Goal: Task Accomplishment & Management: Manage account settings

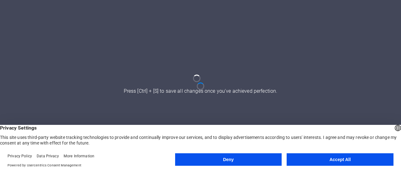
click at [316, 156] on button "Accept All" at bounding box center [339, 160] width 107 height 13
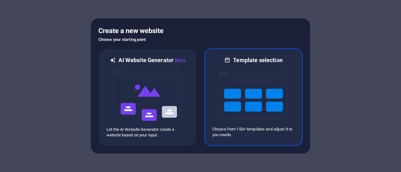
click at [251, 105] on img at bounding box center [253, 95] width 69 height 63
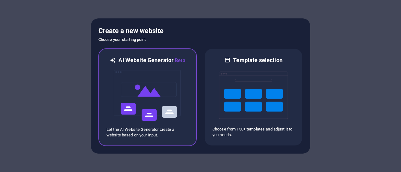
click at [162, 80] on img at bounding box center [147, 95] width 69 height 63
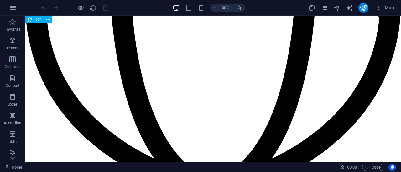
scroll to position [952, 0]
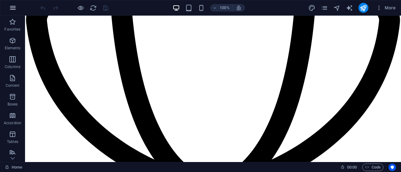
click at [14, 3] on button "button" at bounding box center [12, 7] width 15 height 15
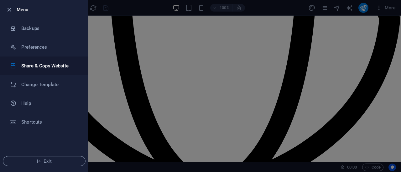
click at [51, 67] on h6 "Share & Copy Website" at bounding box center [50, 66] width 58 height 8
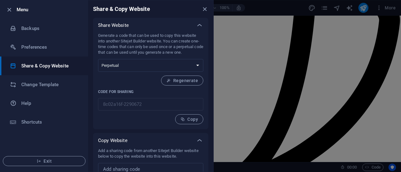
scroll to position [22, 0]
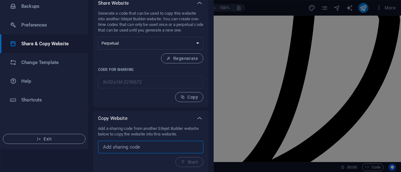
click at [140, 149] on input "text" at bounding box center [150, 147] width 105 height 13
paste input "65fc5778-2284865"
type input "65fc5778-2284865"
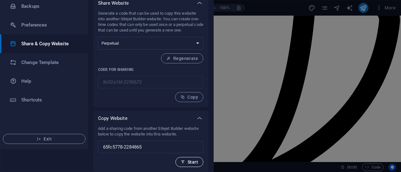
click at [194, 165] on button "Start" at bounding box center [189, 162] width 28 height 10
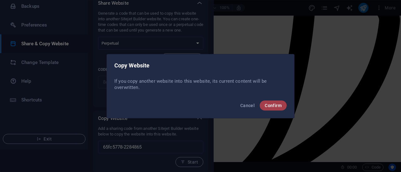
click at [269, 105] on span "Confirm" at bounding box center [272, 105] width 17 height 5
click at [279, 104] on span "Confirm" at bounding box center [272, 105] width 17 height 5
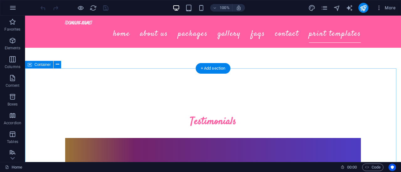
scroll to position [2539, 0]
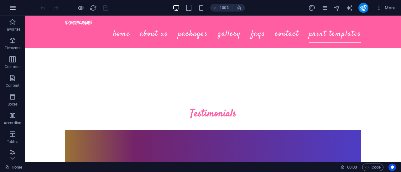
click at [13, 7] on icon "button" at bounding box center [13, 8] width 8 height 8
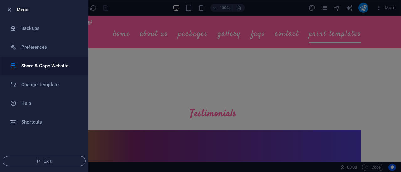
click at [58, 70] on li "Share & Copy Website" at bounding box center [44, 66] width 88 height 19
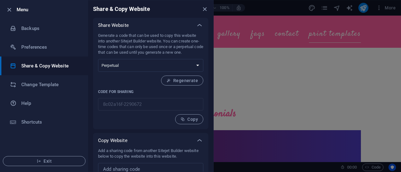
scroll to position [22, 0]
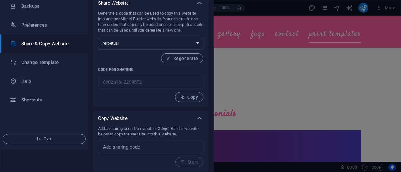
click at [288, 52] on div at bounding box center [200, 86] width 401 height 172
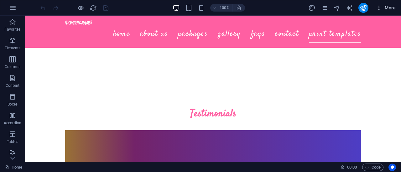
click at [378, 9] on icon "button" at bounding box center [379, 8] width 6 height 6
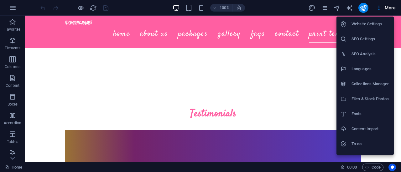
click at [368, 24] on h6 "Website Settings" at bounding box center [370, 24] width 38 height 8
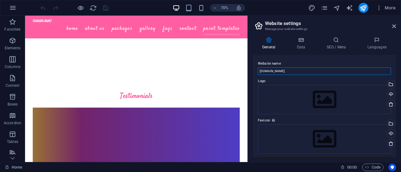
click at [304, 72] on input "mandmbooths.com.au" at bounding box center [324, 72] width 133 height 8
type input "Mischief and Memories Photo Booths"
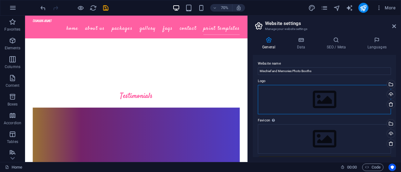
click at [311, 100] on div "Drag files here, click to choose files or select files from Files or our free s…" at bounding box center [324, 99] width 133 height 29
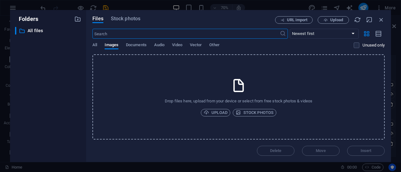
scroll to position [2912, 0]
click at [215, 109] on span "Upload" at bounding box center [215, 113] width 24 height 8
click at [381, 22] on icon "button" at bounding box center [380, 19] width 7 height 7
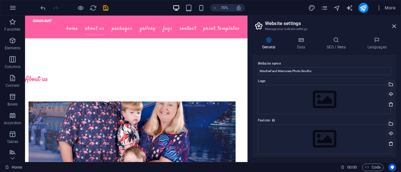
scroll to position [255, 0]
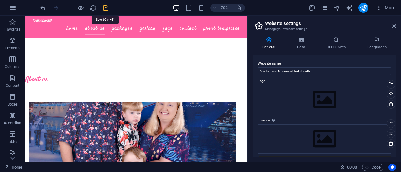
click at [107, 8] on icon "save" at bounding box center [105, 7] width 7 height 7
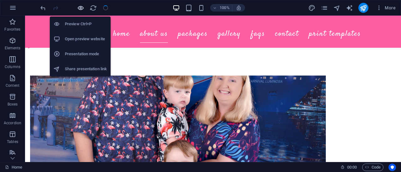
click at [81, 8] on icon "button" at bounding box center [80, 7] width 7 height 7
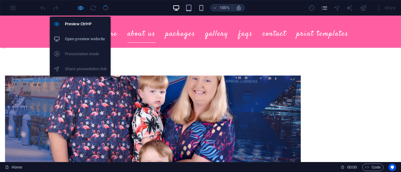
click at [80, 8] on icon "button" at bounding box center [80, 7] width 7 height 7
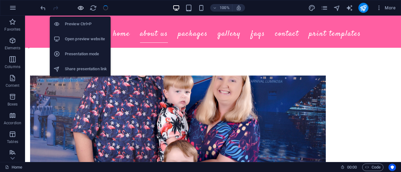
click at [80, 8] on icon "button" at bounding box center [80, 7] width 7 height 7
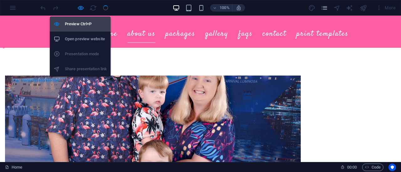
click at [82, 21] on h6 "Preview Ctrl+P" at bounding box center [86, 24] width 42 height 8
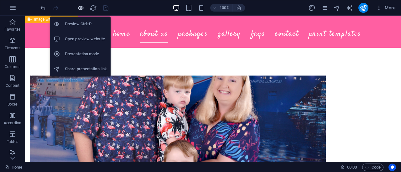
click at [82, 8] on icon "button" at bounding box center [80, 7] width 7 height 7
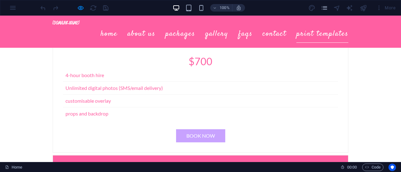
scroll to position [1124, 0]
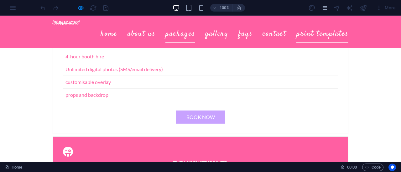
click at [179, 26] on link "Packages" at bounding box center [180, 34] width 30 height 18
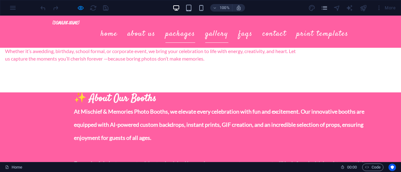
click at [213, 30] on link "Gallery" at bounding box center [216, 34] width 23 height 18
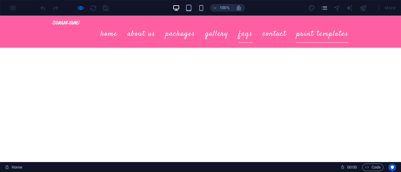
click at [243, 27] on link "FAQs" at bounding box center [245, 34] width 14 height 18
click at [105, 31] on link "Home" at bounding box center [108, 34] width 17 height 18
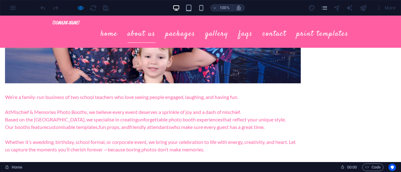
scroll to position [362, 0]
click at [318, 30] on link "Print Templates" at bounding box center [322, 34] width 52 height 18
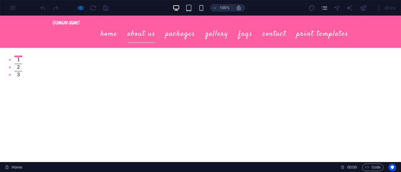
scroll to position [0, 0]
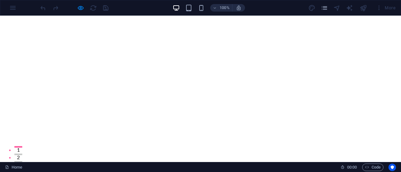
click at [85, 8] on div at bounding box center [74, 8] width 70 height 10
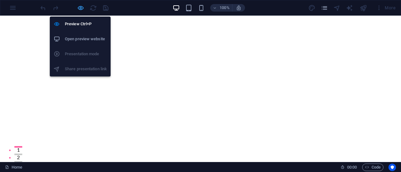
click at [79, 8] on icon "button" at bounding box center [80, 7] width 7 height 7
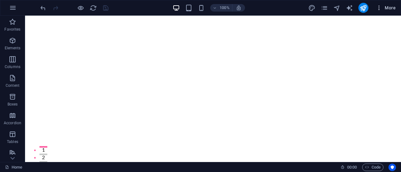
click at [380, 6] on icon "button" at bounding box center [379, 8] width 6 height 6
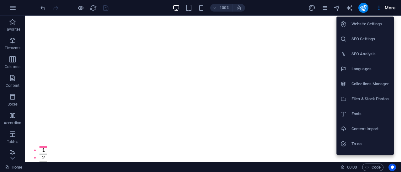
click at [371, 22] on h6 "Website Settings" at bounding box center [370, 24] width 38 height 8
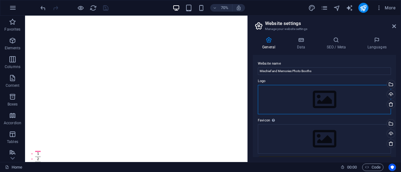
click at [318, 100] on div "Drag files here, click to choose files or select files from Files or our free s…" at bounding box center [324, 99] width 133 height 29
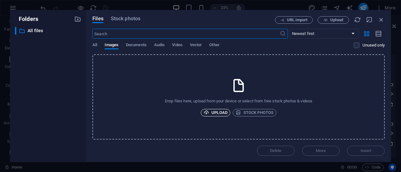
click at [223, 112] on span "Upload" at bounding box center [215, 113] width 24 height 8
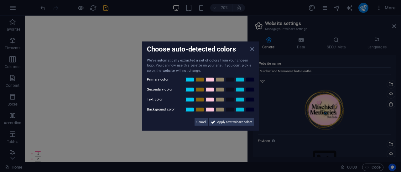
click at [253, 50] on icon at bounding box center [252, 48] width 4 height 5
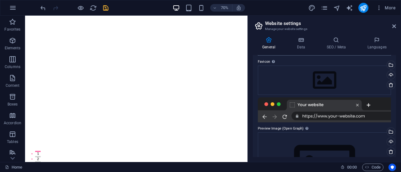
scroll to position [80, 0]
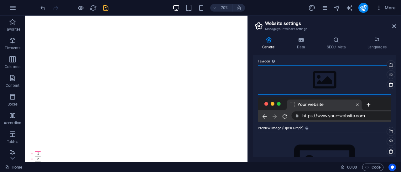
click at [324, 82] on div "Drag files here, click to choose files or select files from Files or our free s…" at bounding box center [324, 79] width 133 height 29
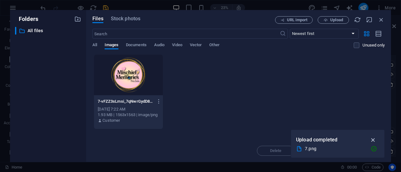
click at [371, 141] on icon "button" at bounding box center [372, 140] width 7 height 7
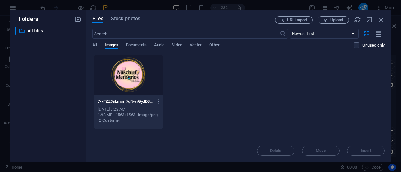
click at [366, 150] on div "Delete Move Insert" at bounding box center [238, 148] width 292 height 16
click at [339, 22] on span "Upload" at bounding box center [336, 20] width 13 height 4
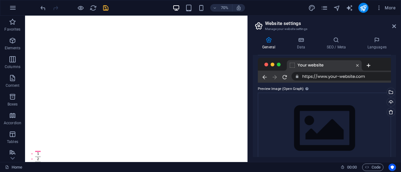
scroll to position [152, 0]
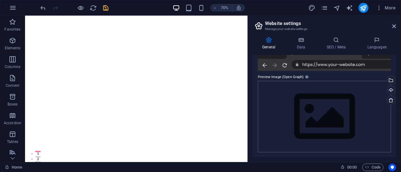
click at [316, 115] on div "Drag files here, click to choose files or select files from Files or our free s…" at bounding box center [324, 117] width 133 height 72
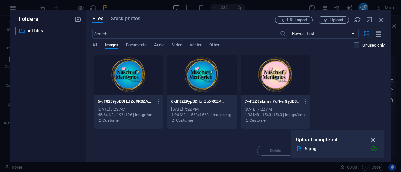
click at [374, 141] on icon "button" at bounding box center [372, 140] width 7 height 7
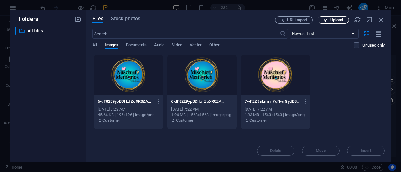
click at [333, 18] on span "Upload" at bounding box center [336, 20] width 13 height 4
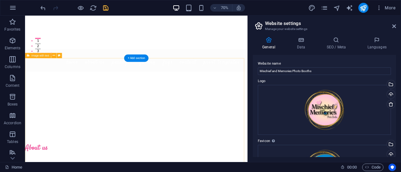
scroll to position [0, 0]
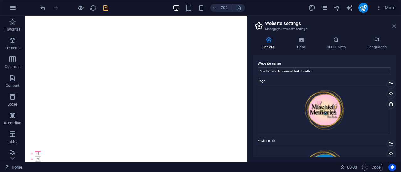
click at [392, 24] on icon at bounding box center [394, 26] width 4 height 5
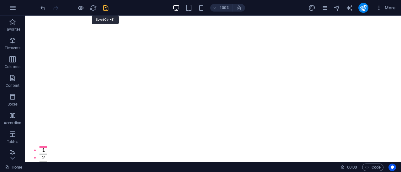
click at [108, 7] on icon "save" at bounding box center [105, 7] width 7 height 7
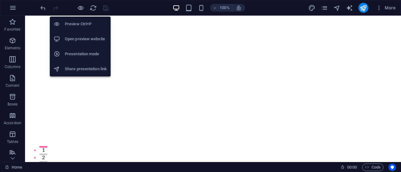
click at [93, 38] on h6 "Open preview website" at bounding box center [86, 39] width 42 height 8
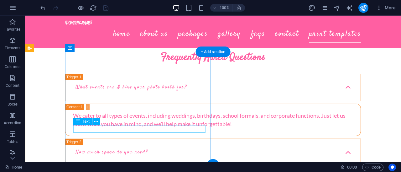
scroll to position [2919, 0]
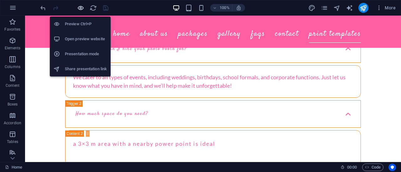
click at [81, 4] on icon "button" at bounding box center [80, 7] width 7 height 7
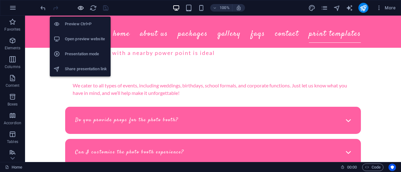
scroll to position [2736, 0]
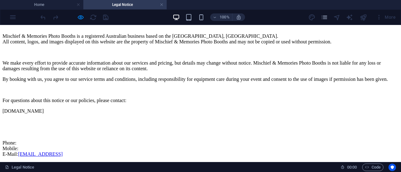
scroll to position [66, 0]
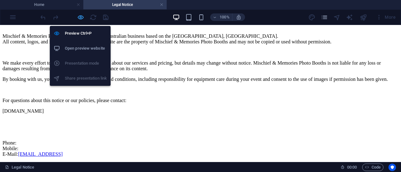
click at [79, 19] on icon "button" at bounding box center [80, 17] width 7 height 7
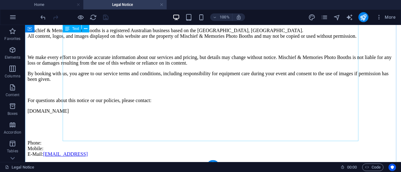
click at [192, 136] on div "Mischief & Memories Photo Booths is a registered Australian business based on t…" at bounding box center [213, 93] width 371 height 130
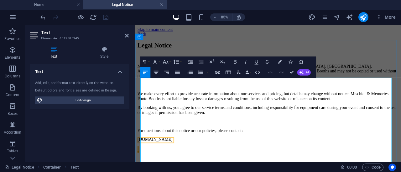
scroll to position [46, 0]
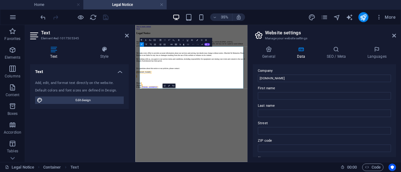
scroll to position [0, 0]
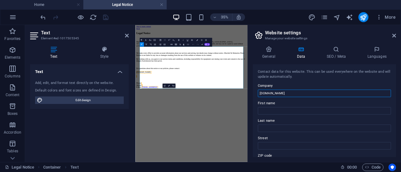
click at [296, 91] on input "mandmbooths.com.au" at bounding box center [324, 94] width 133 height 8
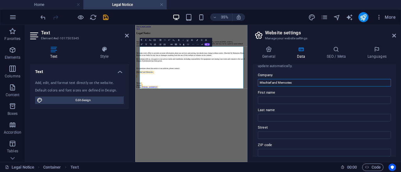
scroll to position [11, 0]
type input "Mischief and Memories Photo Booths"
click at [286, 97] on input "First name" at bounding box center [324, 100] width 133 height 8
type input "Chris & Ali"
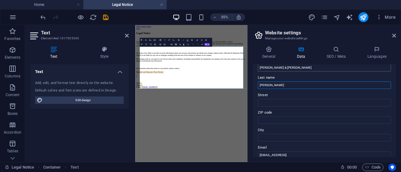
scroll to position [44, 0]
type input "Roberts"
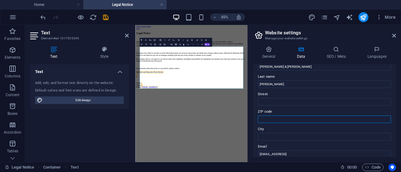
click at [282, 118] on input "ZIP code" at bounding box center [324, 120] width 133 height 8
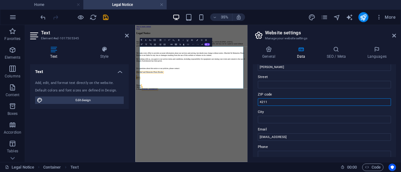
scroll to position [64, 0]
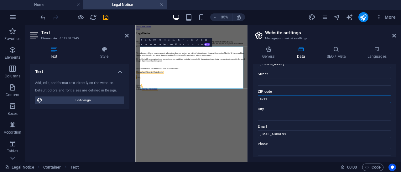
type input "4211"
click at [282, 118] on input "City" at bounding box center [324, 117] width 133 height 8
type input "Pacific Pines"
click at [345, 124] on label "Email" at bounding box center [324, 127] width 133 height 8
click at [345, 131] on input "ef3c9621e94d865e63d36bf9957d5b@plesk.local" at bounding box center [324, 135] width 133 height 8
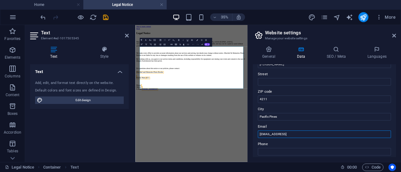
click at [337, 134] on input "ef3c9621e94d865e63d36bf9957d5b@plesk.local" at bounding box center [324, 135] width 133 height 8
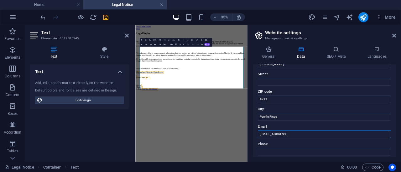
click at [337, 134] on input "ef3c9621e94d865e63d36bf9957d5b@plesk.local" at bounding box center [324, 135] width 133 height 8
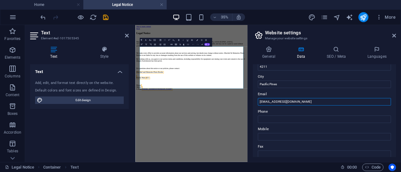
scroll to position [99, 0]
type input "[EMAIL_ADDRESS][DOMAIN_NAME]"
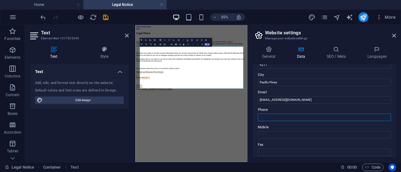
click at [301, 117] on input "Phone" at bounding box center [324, 118] width 133 height 8
click at [290, 130] on label "Mobile" at bounding box center [324, 128] width 133 height 8
click at [290, 131] on input "Mobile" at bounding box center [324, 135] width 133 height 8
type input "0405007320"
click at [281, 145] on label "Fax" at bounding box center [324, 145] width 133 height 8
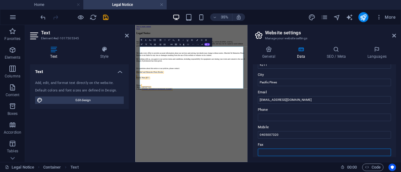
click at [281, 149] on input "Fax" at bounding box center [324, 153] width 133 height 8
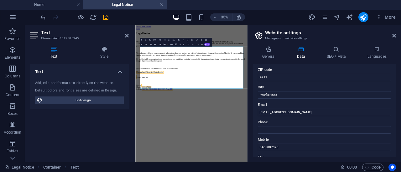
scroll to position [81, 0]
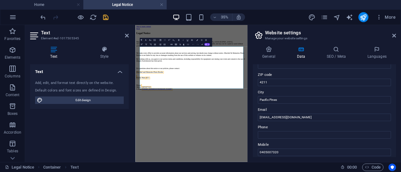
click at [105, 18] on icon "save" at bounding box center [105, 17] width 7 height 7
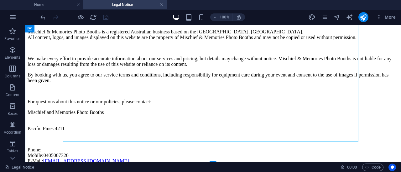
scroll to position [77, 0]
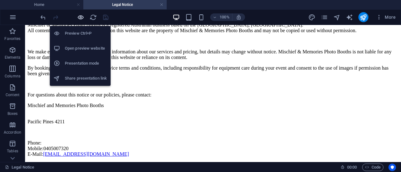
click at [81, 17] on icon "button" at bounding box center [80, 17] width 7 height 7
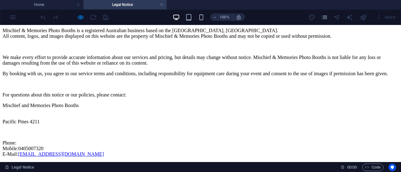
click at [159, 5] on h4 "Legal Notice" at bounding box center [124, 4] width 83 height 7
click at [161, 5] on link at bounding box center [162, 5] width 4 height 6
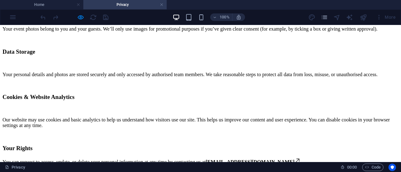
scroll to position [341, 0]
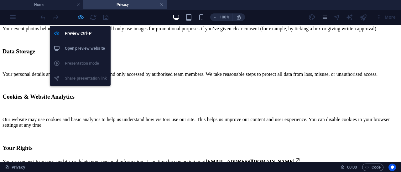
click at [79, 17] on icon "button" at bounding box center [80, 17] width 7 height 7
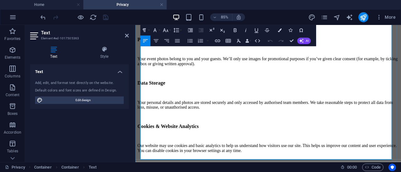
scroll to position [305, 0]
drag, startPoint x: 203, startPoint y: 123, endPoint x: 160, endPoint y: 121, distance: 43.2
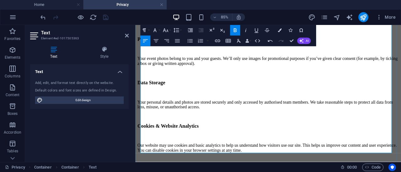
drag, startPoint x: 361, startPoint y: 114, endPoint x: 423, endPoint y: 116, distance: 62.3
copy p "info @mandmbooths.com.au"
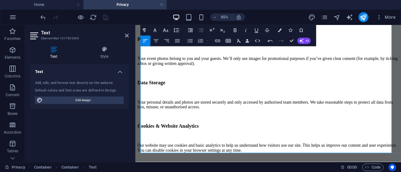
drag, startPoint x: 148, startPoint y: 158, endPoint x: 235, endPoint y: 157, distance: 87.0
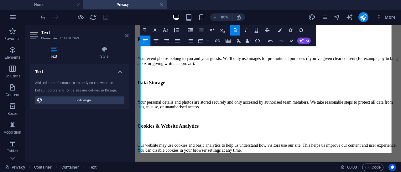
click at [126, 37] on icon at bounding box center [127, 35] width 4 height 5
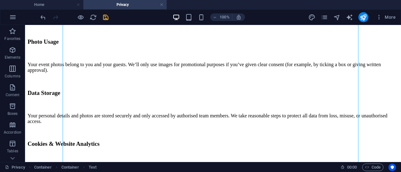
click at [105, 18] on icon "save" at bounding box center [105, 17] width 7 height 7
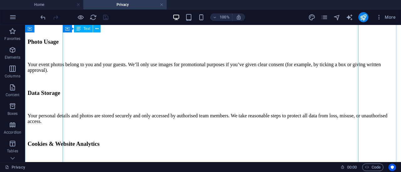
scroll to position [343, 0]
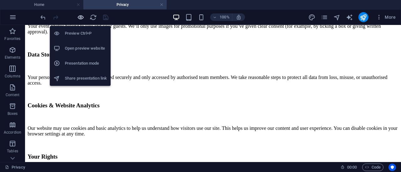
click at [83, 18] on icon "button" at bounding box center [80, 17] width 7 height 7
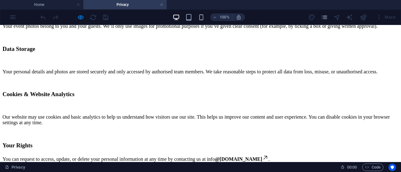
click at [268, 155] on icon at bounding box center [265, 158] width 6 height 6
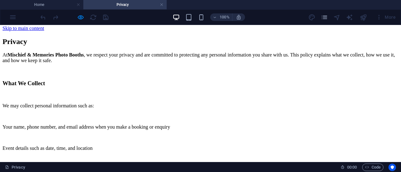
scroll to position [0, 0]
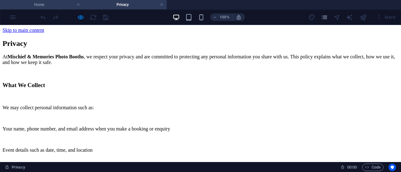
click at [53, 7] on h4 "Home" at bounding box center [41, 4] width 83 height 7
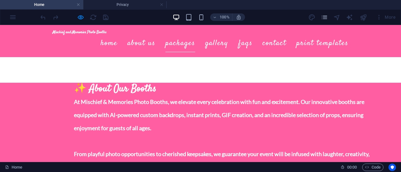
scroll to position [468, 0]
click at [317, 41] on link "Print Templates" at bounding box center [322, 44] width 52 height 18
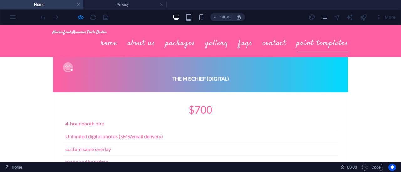
scroll to position [1062, 0]
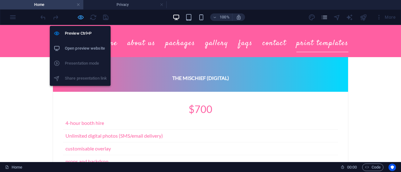
click at [81, 19] on icon "button" at bounding box center [80, 17] width 7 height 7
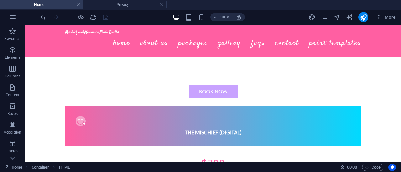
scroll to position [1097, 0]
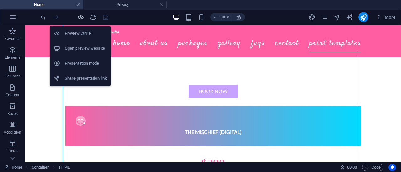
click at [80, 16] on icon "button" at bounding box center [80, 17] width 7 height 7
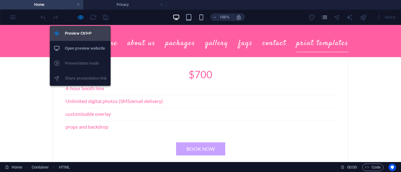
click at [80, 33] on h6 "Preview Ctrl+P" at bounding box center [86, 34] width 42 height 8
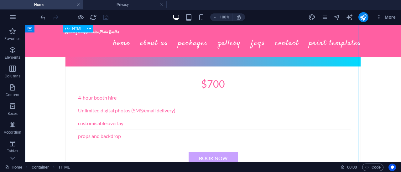
scroll to position [1177, 0]
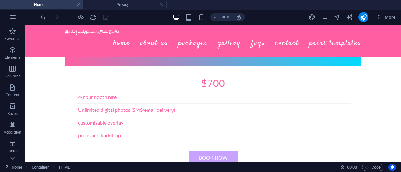
click at [76, 21] on div at bounding box center [74, 17] width 70 height 10
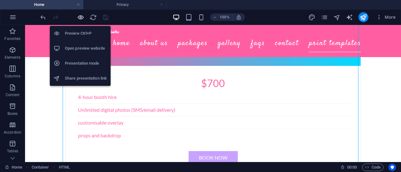
click at [78, 17] on icon "button" at bounding box center [80, 17] width 7 height 7
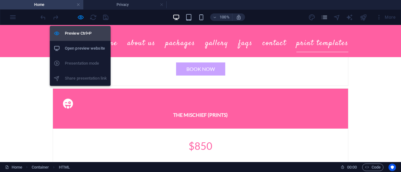
click at [78, 32] on h6 "Preview Ctrl+P" at bounding box center [86, 34] width 42 height 8
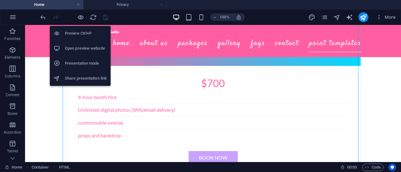
click at [78, 32] on h6 "Preview Ctrl+P" at bounding box center [86, 34] width 42 height 8
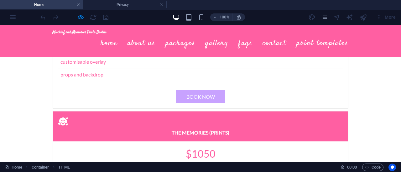
scroll to position [1430, 0]
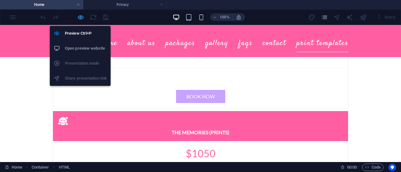
click at [79, 16] on icon "button" at bounding box center [80, 17] width 7 height 7
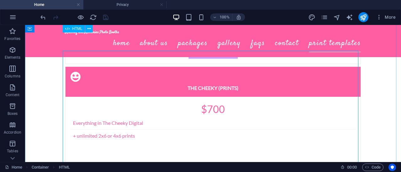
scroll to position [994, 0]
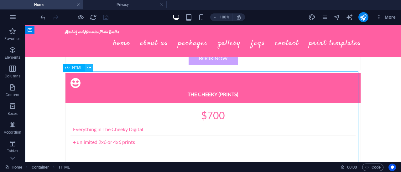
click at [91, 69] on button at bounding box center [89, 68] width 8 height 8
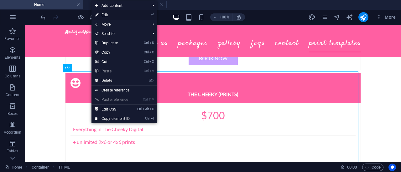
click at [112, 13] on link "⏎ Edit" at bounding box center [112, 14] width 42 height 9
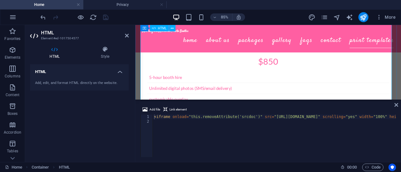
scroll to position [1467, 0]
click at [107, 55] on h4 "Style" at bounding box center [104, 52] width 47 height 13
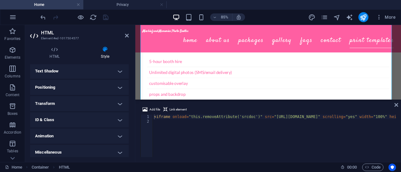
scroll to position [171, 0]
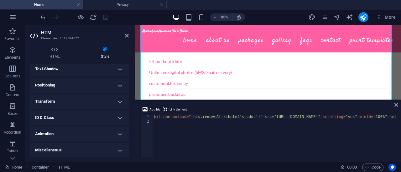
click at [95, 146] on h4 "Miscellaneous" at bounding box center [79, 150] width 99 height 15
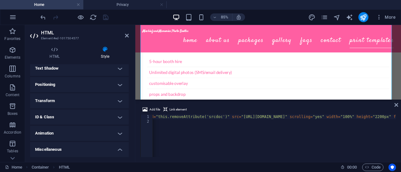
scroll to position [0, 0]
click at [374, 56] on div "Mischief and Memories Photo Booths Home About Us Packages Gallery FAQs Contact …" at bounding box center [291, 41] width 312 height 32
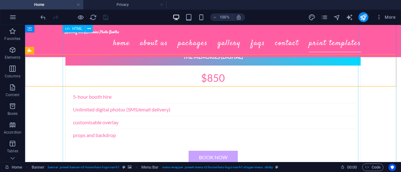
scroll to position [1457, 0]
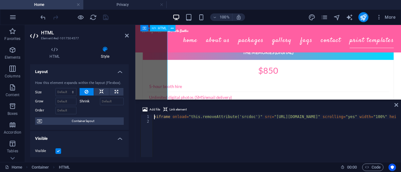
scroll to position [1455, 0]
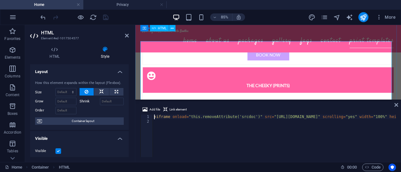
scroll to position [989, 0]
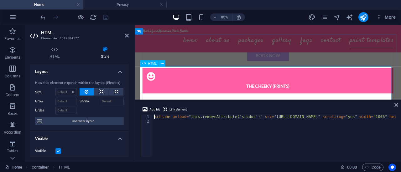
click at [396, 106] on icon at bounding box center [396, 105] width 4 height 5
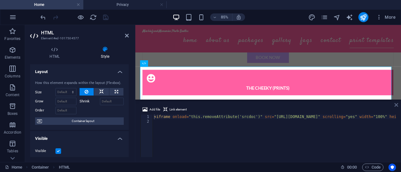
scroll to position [991, 0]
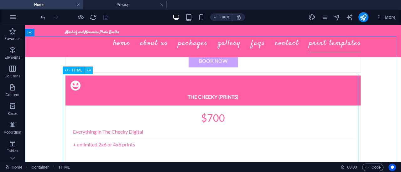
click at [89, 72] on icon at bounding box center [88, 70] width 3 height 7
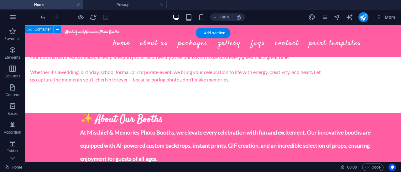
scroll to position [499, 0]
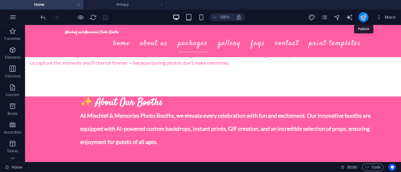
click at [365, 18] on icon "publish" at bounding box center [362, 17] width 7 height 7
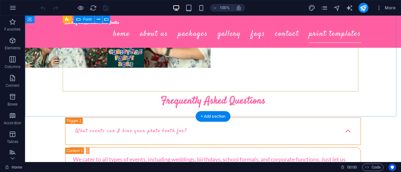
scroll to position [2840, 0]
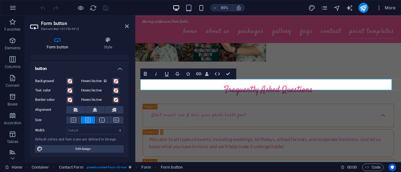
scroll to position [0, 0]
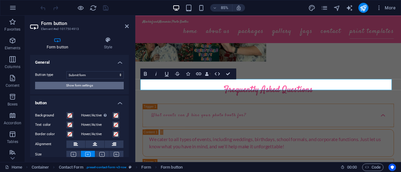
click at [95, 87] on button "Show form settings" at bounding box center [79, 86] width 89 height 8
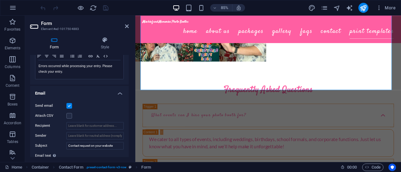
scroll to position [111, 0]
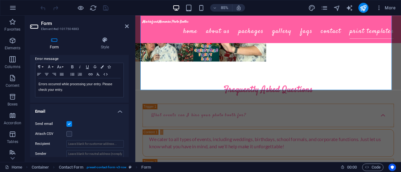
click at [117, 112] on h4 "Email" at bounding box center [79, 109] width 99 height 11
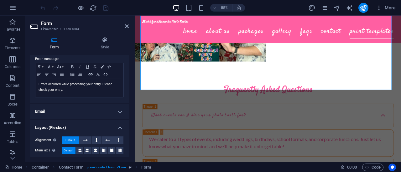
click at [117, 112] on h4 "Email" at bounding box center [79, 111] width 99 height 15
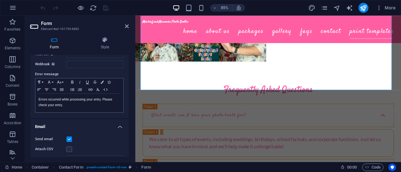
scroll to position [95, 0]
click at [117, 128] on h4 "Email" at bounding box center [79, 125] width 99 height 11
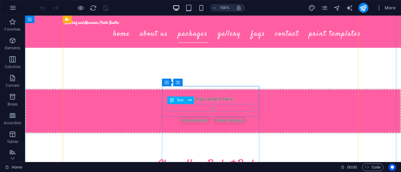
scroll to position [749, 0]
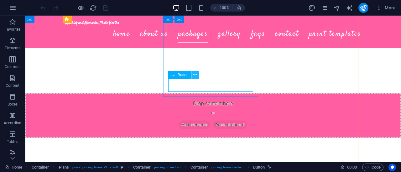
click at [197, 76] on icon at bounding box center [194, 75] width 3 height 7
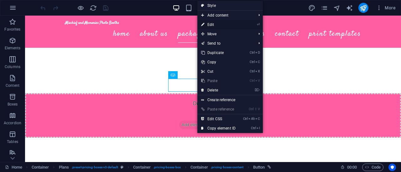
click at [217, 25] on link "⏎ Edit" at bounding box center [218, 24] width 42 height 9
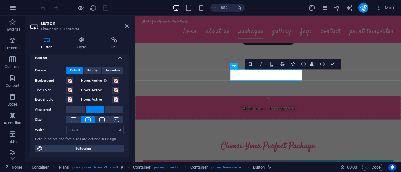
scroll to position [0, 0]
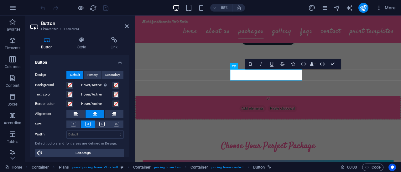
click at [111, 35] on div "Button Style Link Button Design Default Primary Secondary Background Hover/Acti…" at bounding box center [79, 97] width 109 height 131
drag, startPoint x: 111, startPoint y: 35, endPoint x: 100, endPoint y: 38, distance: 11.6
click at [100, 38] on icon at bounding box center [113, 40] width 29 height 6
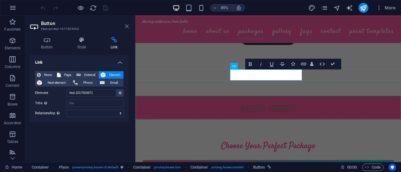
click at [126, 28] on icon at bounding box center [127, 26] width 4 height 5
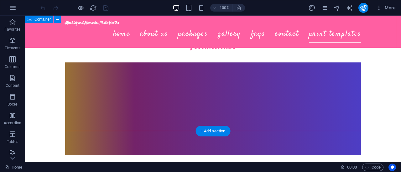
scroll to position [2612, 0]
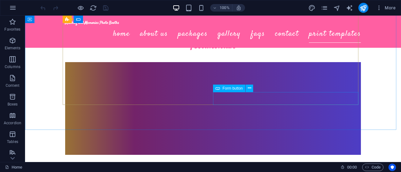
click at [238, 87] on span "Form button" at bounding box center [232, 89] width 20 height 4
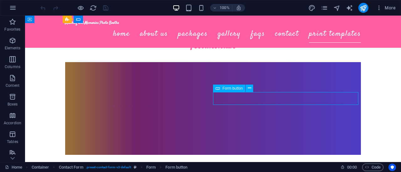
click at [238, 89] on span "Form button" at bounding box center [232, 89] width 20 height 4
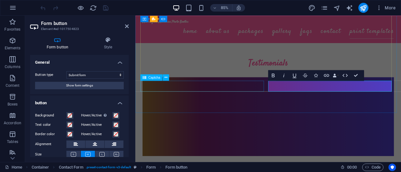
scroll to position [2620, 0]
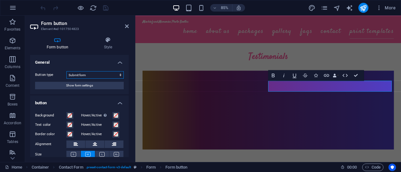
click at [112, 75] on select "Submit form Reset form No action" at bounding box center [94, 75] width 57 height 8
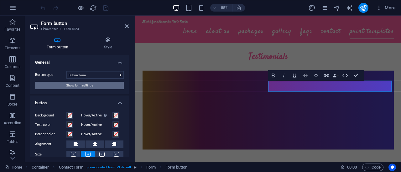
click at [113, 85] on button "Show form settings" at bounding box center [79, 86] width 89 height 8
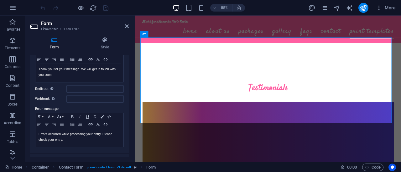
scroll to position [0, 0]
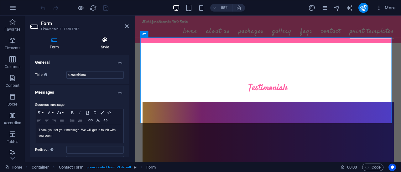
click at [108, 45] on h4 "Style" at bounding box center [105, 43] width 48 height 13
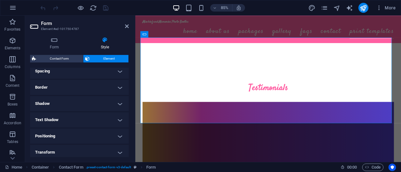
scroll to position [92, 0]
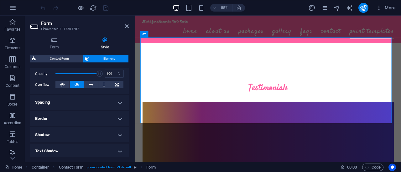
click at [104, 100] on h4 "Spacing" at bounding box center [79, 102] width 99 height 15
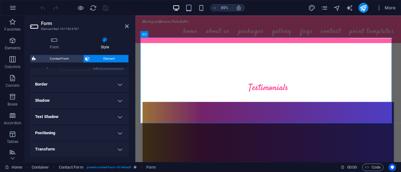
scroll to position [151, 0]
click at [102, 79] on h4 "Border" at bounding box center [79, 84] width 99 height 15
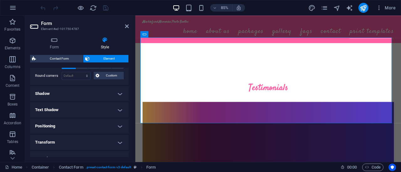
scroll to position [185, 0]
click at [104, 96] on h4 "Shadow" at bounding box center [79, 92] width 99 height 15
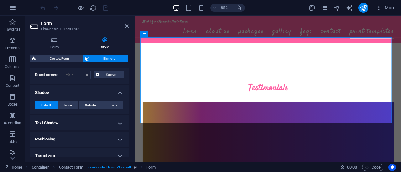
click at [103, 121] on h4 "Text Shadow" at bounding box center [79, 123] width 99 height 15
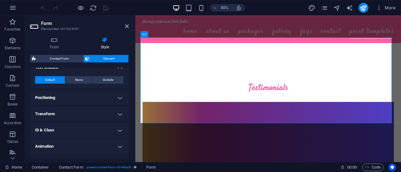
scroll to position [245, 0]
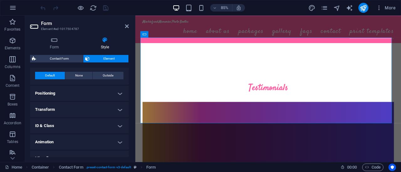
click at [104, 91] on h4 "Positioning" at bounding box center [79, 93] width 99 height 15
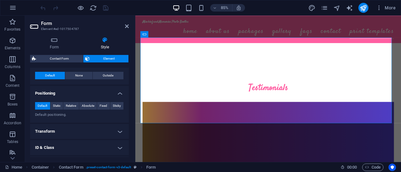
scroll to position [274, 0]
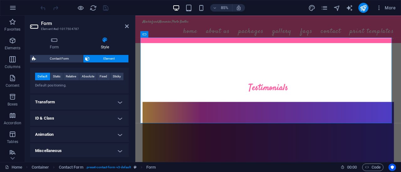
click at [105, 102] on h4 "Transform" at bounding box center [79, 102] width 99 height 15
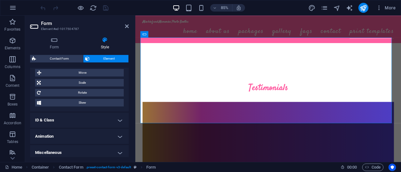
scroll to position [318, 0]
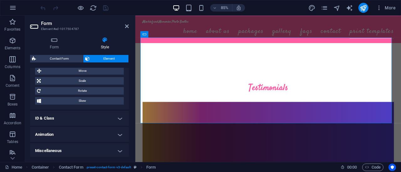
click at [108, 121] on h4 "ID & Class" at bounding box center [79, 118] width 99 height 15
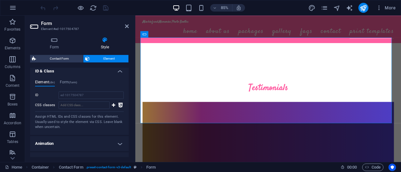
scroll to position [374, 0]
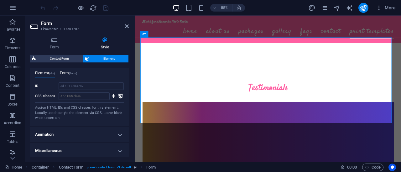
click at [71, 72] on span "(form)" at bounding box center [73, 73] width 8 height 3
click at [48, 71] on h4 "Element (div)" at bounding box center [45, 74] width 20 height 7
click at [94, 129] on h4 "Animation" at bounding box center [79, 134] width 99 height 15
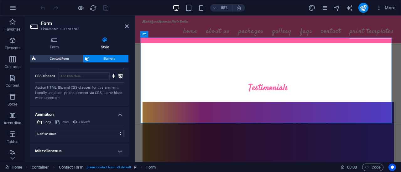
click at [99, 147] on h4 "Miscellaneous" at bounding box center [79, 151] width 99 height 15
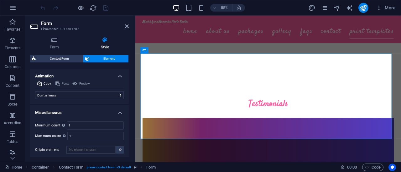
scroll to position [2550, 0]
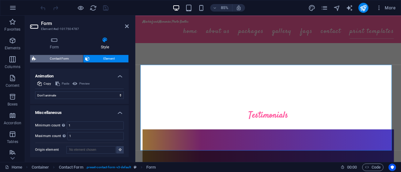
click at [68, 55] on span "Contact Form" at bounding box center [59, 59] width 43 height 8
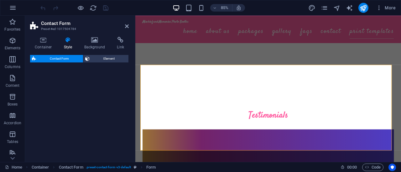
select select "rem"
select select "preset-contact-form-v3-default"
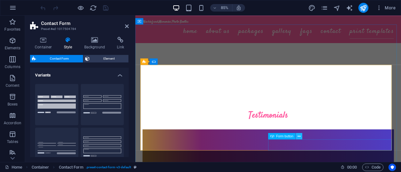
click at [299, 136] on icon at bounding box center [298, 137] width 3 height 6
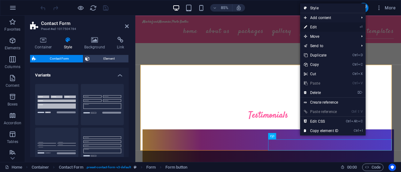
click at [319, 25] on link "⏎ Edit" at bounding box center [321, 27] width 42 height 9
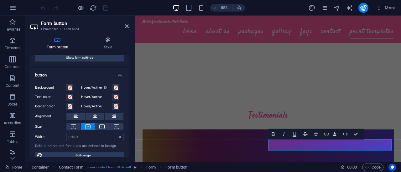
scroll to position [34, 0]
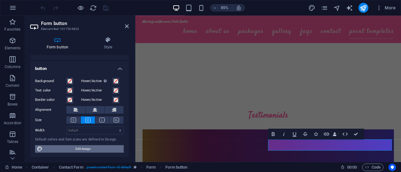
drag, startPoint x: 102, startPoint y: 146, endPoint x: 168, endPoint y: 134, distance: 67.0
click at [102, 146] on span "Edit design" at bounding box center [82, 150] width 77 height 8
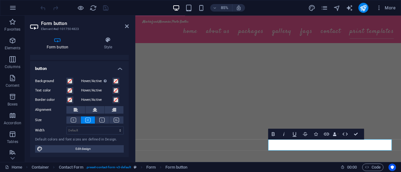
scroll to position [2800, 0]
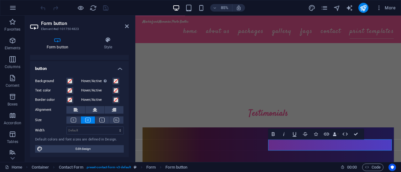
select select "px"
select select "200"
select select "px"
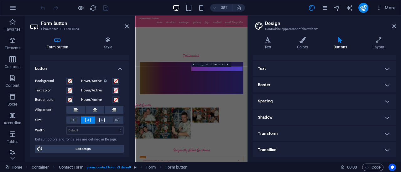
scroll to position [0, 0]
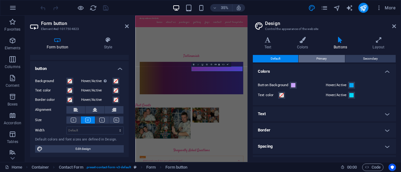
click at [322, 57] on span "Primary" at bounding box center [321, 59] width 10 height 8
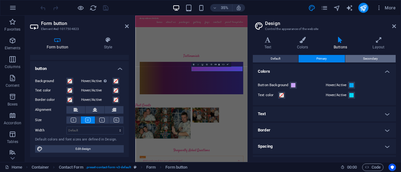
click at [364, 58] on span "Secondary" at bounding box center [370, 59] width 15 height 8
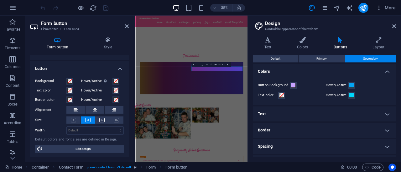
scroll to position [45, 0]
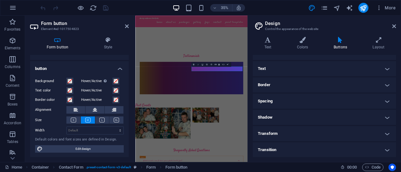
click at [350, 148] on h4 "Transition" at bounding box center [324, 150] width 143 height 15
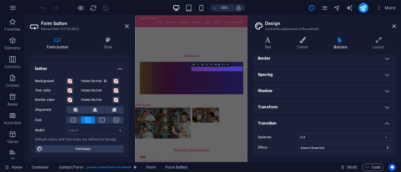
scroll to position [0, 0]
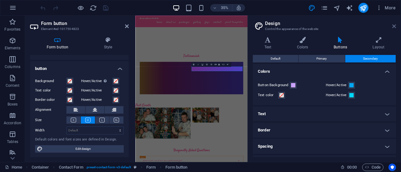
click at [393, 28] on icon at bounding box center [394, 26] width 4 height 5
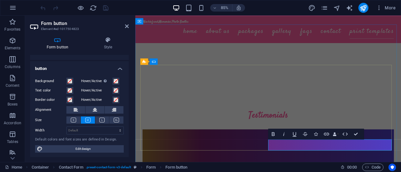
click at [328, 134] on icon "button" at bounding box center [326, 134] width 6 height 6
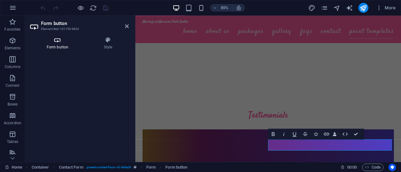
click at [66, 41] on icon at bounding box center [57, 40] width 55 height 6
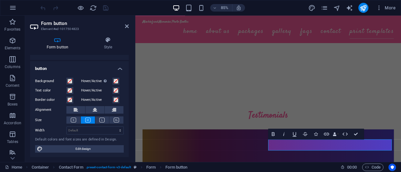
scroll to position [0, 0]
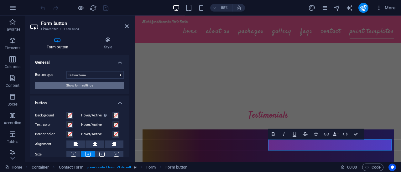
click at [97, 84] on button "Show form settings" at bounding box center [79, 86] width 89 height 8
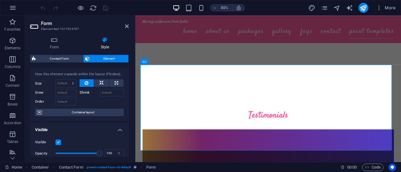
scroll to position [13, 0]
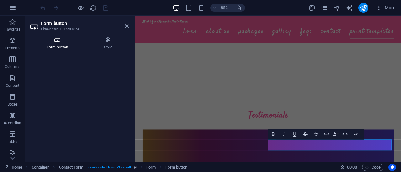
click at [59, 43] on h4 "Form button" at bounding box center [58, 43] width 57 height 13
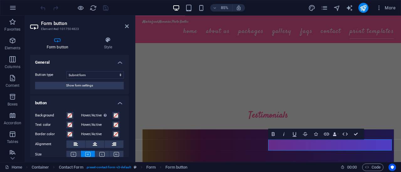
scroll to position [14, 0]
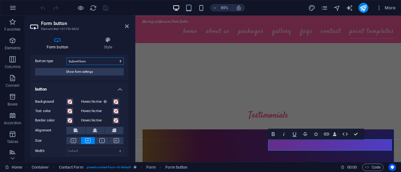
click at [105, 64] on select "Submit form Reset form No action" at bounding box center [94, 62] width 57 height 8
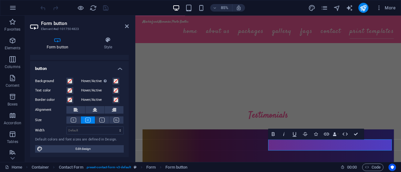
scroll to position [34, 0]
click at [100, 48] on h4 "Style" at bounding box center [107, 43] width 41 height 13
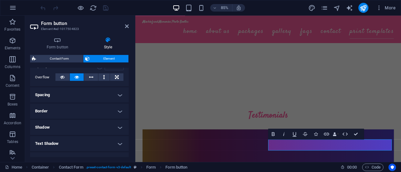
scroll to position [175, 0]
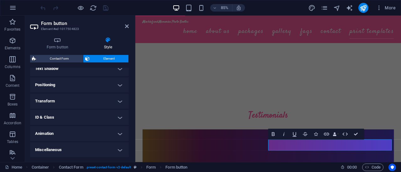
click at [101, 116] on h4 "ID & Class" at bounding box center [79, 117] width 99 height 15
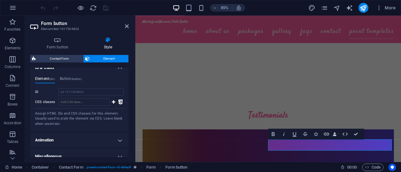
scroll to position [231, 0]
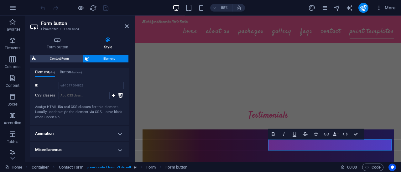
click at [101, 136] on h4 "Animation" at bounding box center [79, 133] width 99 height 15
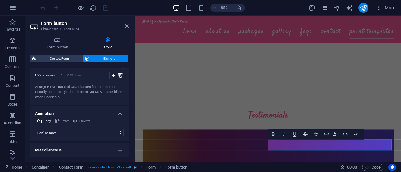
click at [103, 147] on h4 "Miscellaneous" at bounding box center [79, 150] width 99 height 15
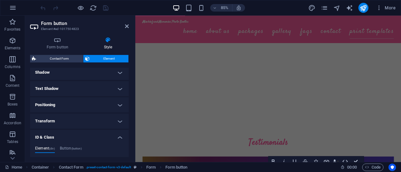
scroll to position [151, 0]
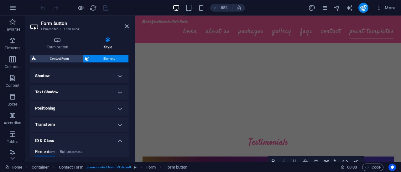
click at [96, 126] on h4 "Transform" at bounding box center [79, 124] width 99 height 15
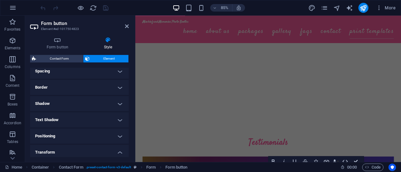
scroll to position [123, 0]
click at [94, 136] on h4 "Positioning" at bounding box center [79, 136] width 99 height 15
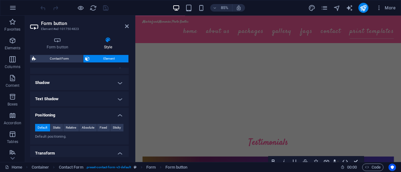
scroll to position [122, 0]
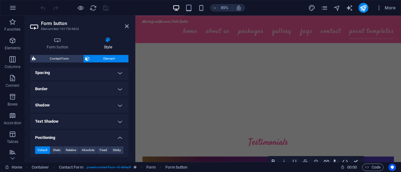
click at [97, 120] on h4 "Text Shadow" at bounding box center [79, 121] width 99 height 15
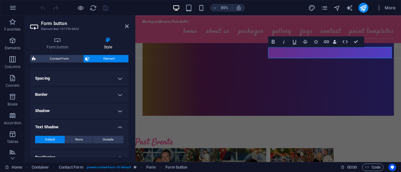
scroll to position [111, 0]
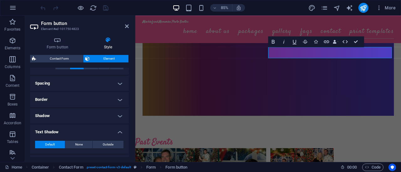
click at [113, 119] on h4 "Shadow" at bounding box center [79, 116] width 99 height 15
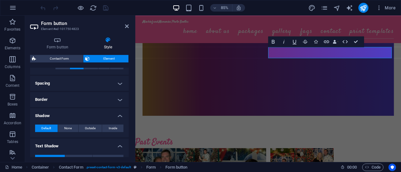
click at [96, 111] on h4 "Shadow" at bounding box center [79, 114] width 99 height 11
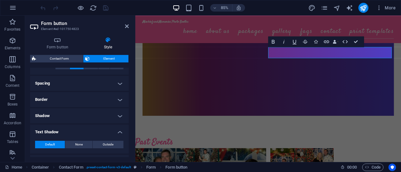
click at [95, 100] on h4 "Border" at bounding box center [79, 99] width 99 height 15
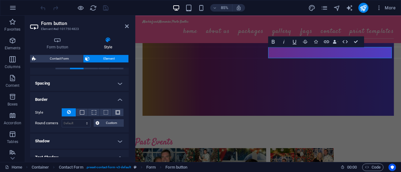
click at [93, 85] on h4 "Spacing" at bounding box center [79, 83] width 99 height 15
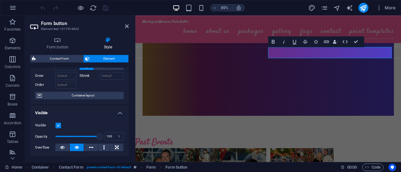
scroll to position [0, 0]
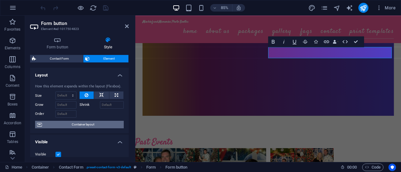
click at [96, 124] on span "Container layout" at bounding box center [83, 125] width 78 height 8
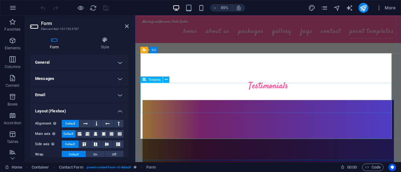
scroll to position [2587, 0]
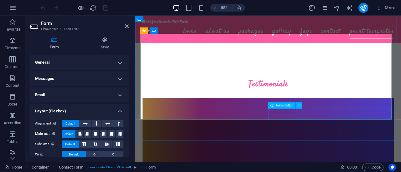
click at [299, 105] on icon at bounding box center [298, 106] width 3 height 6
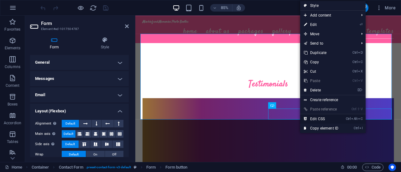
click at [329, 119] on link "Ctrl Alt C Edit CSS" at bounding box center [321, 119] width 42 height 9
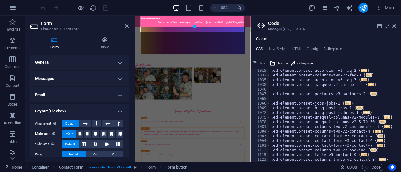
scroll to position [479, 0]
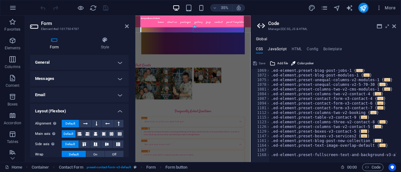
click at [282, 49] on h4 "JavaScript" at bounding box center [277, 50] width 18 height 7
type textarea "/* JS for preset "Menu V2" */"
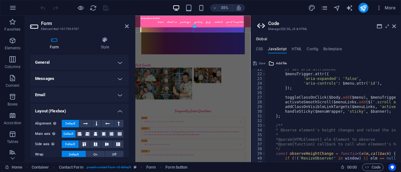
scroll to position [98, 0]
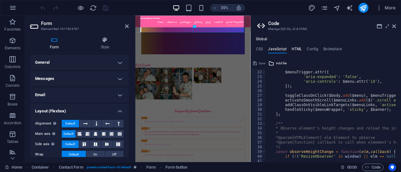
click at [297, 48] on h4 "HTML" at bounding box center [296, 50] width 10 height 7
type textarea "<a href="#main-content" class="wv-link-content button">Skip to main content</a>"
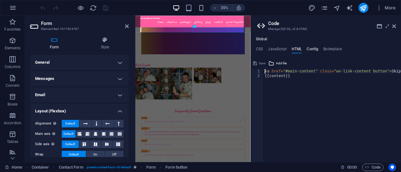
click at [310, 49] on h4 "Config" at bounding box center [312, 50] width 12 height 7
type textarea "$color-background: #FFFFFF;"
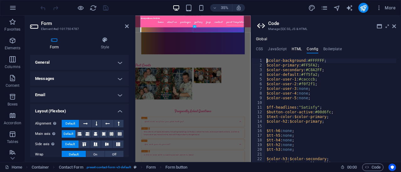
click at [299, 49] on h4 "HTML" at bounding box center [296, 50] width 10 height 7
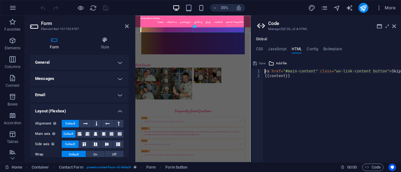
scroll to position [0, 0]
click at [323, 52] on h4 "Boilerplate" at bounding box center [332, 50] width 18 height 7
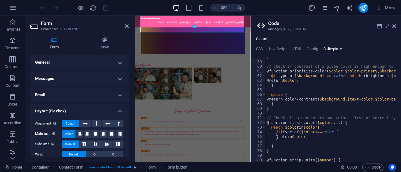
scroll to position [143, 0]
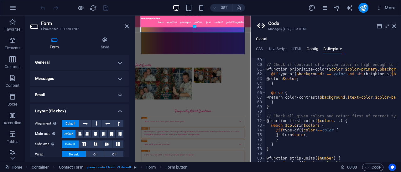
click at [310, 47] on h4 "Config" at bounding box center [312, 50] width 12 height 7
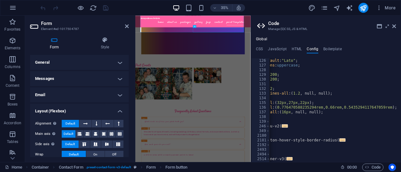
scroll to position [0, 0]
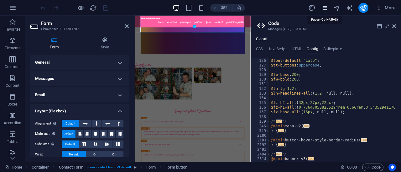
click at [327, 7] on icon "pages" at bounding box center [323, 7] width 7 height 7
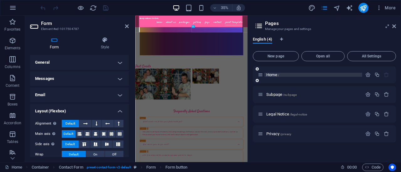
click at [333, 75] on p "Home /" at bounding box center [313, 75] width 94 height 4
click at [368, 73] on icon "button" at bounding box center [367, 74] width 5 height 5
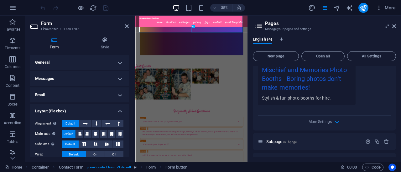
scroll to position [231, 0]
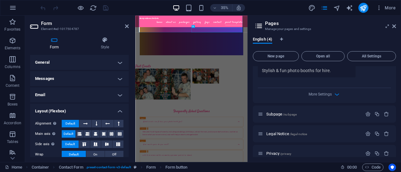
click at [333, 95] on icon "button" at bounding box center [336, 94] width 7 height 7
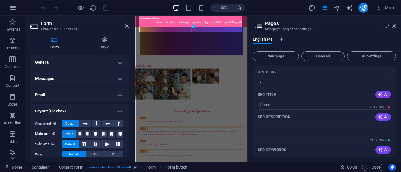
scroll to position [0, 0]
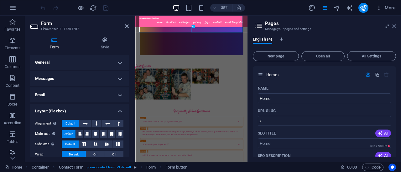
click at [392, 25] on icon at bounding box center [394, 26] width 4 height 5
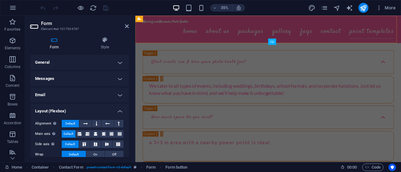
scroll to position [2662, 0]
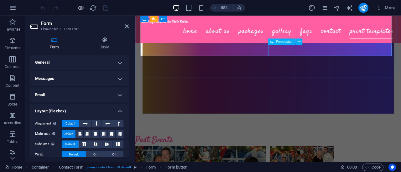
click at [283, 43] on span "Form button" at bounding box center [284, 41] width 17 height 3
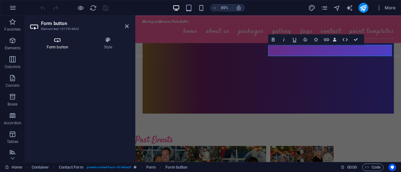
click at [60, 40] on icon at bounding box center [57, 40] width 55 height 6
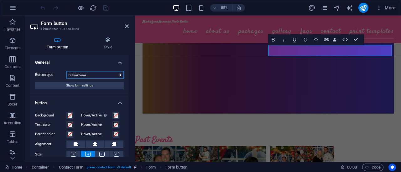
click at [110, 71] on select "Submit form Reset form No action" at bounding box center [94, 75] width 57 height 8
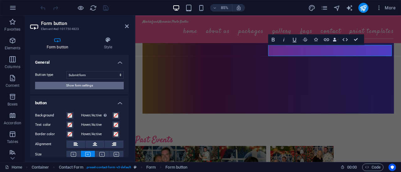
click at [97, 86] on button "Show form settings" at bounding box center [79, 86] width 89 height 8
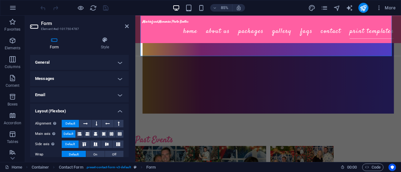
click at [90, 96] on h4 "Email" at bounding box center [79, 95] width 99 height 15
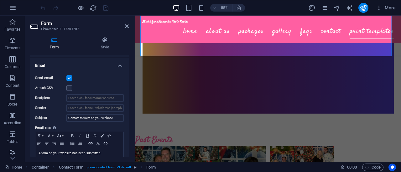
scroll to position [34, 0]
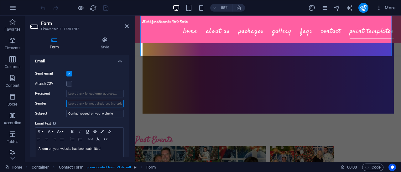
click at [89, 105] on input "Sender" at bounding box center [94, 104] width 57 height 8
click at [107, 107] on input "Sender" at bounding box center [94, 104] width 57 height 8
click at [103, 102] on input "Sender" at bounding box center [94, 104] width 57 height 8
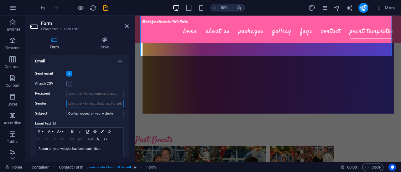
paste input "customtemplates@mandmbooths.com.au"
click at [86, 104] on input "customtemplates@mandmbooths.com.au" at bounding box center [94, 104] width 57 height 8
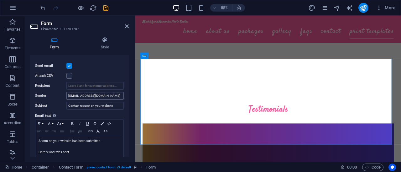
scroll to position [42, 0]
click at [98, 95] on input "customtemplates@mandmbooths.com.au" at bounding box center [94, 96] width 57 height 8
type input "[EMAIL_ADDRESS][DOMAIN_NAME]"
click at [109, 67] on div "Send email" at bounding box center [79, 66] width 89 height 8
click at [107, 7] on icon "save" at bounding box center [105, 7] width 7 height 7
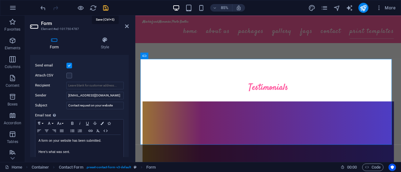
checkbox input "false"
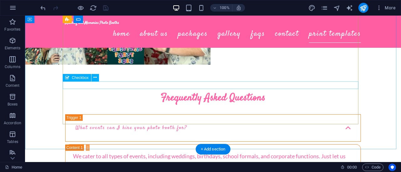
scroll to position [2846, 0]
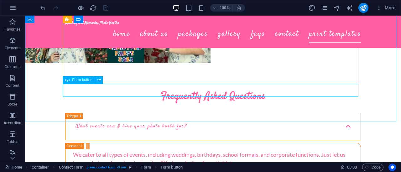
click at [83, 81] on span "Form button" at bounding box center [82, 80] width 20 height 4
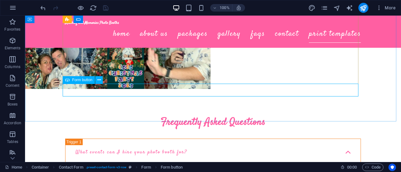
scroll to position [2854, 0]
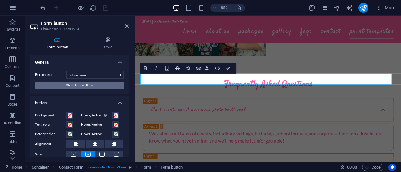
click at [102, 88] on button "Show form settings" at bounding box center [79, 86] width 89 height 8
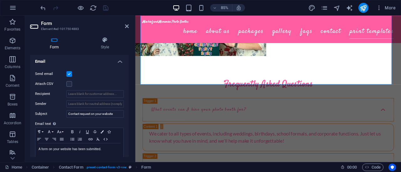
scroll to position [162, 0]
click at [81, 105] on input "Sender" at bounding box center [94, 104] width 57 height 8
paste input "customtemplates@mandmbooths.com.au"
drag, startPoint x: 83, startPoint y: 103, endPoint x: 80, endPoint y: 101, distance: 3.6
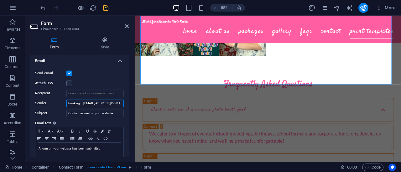
click at [80, 101] on input "booking customtemplates@mandmbooths.com.au" at bounding box center [94, 104] width 57 height 8
type input "[EMAIL_ADDRESS][DOMAIN_NAME]"
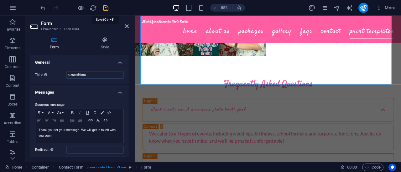
click at [108, 6] on icon "save" at bounding box center [105, 7] width 7 height 7
checkbox input "false"
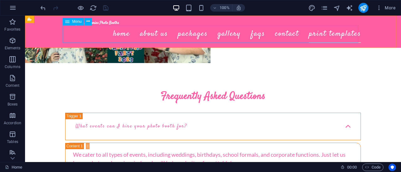
click at [196, 35] on nav "Home About Us Packages Gallery FAQs Contact Print Templates" at bounding box center [212, 34] width 295 height 18
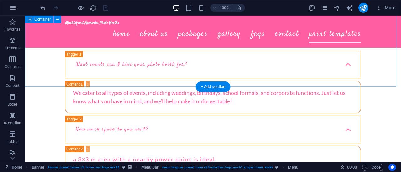
scroll to position [2927, 0]
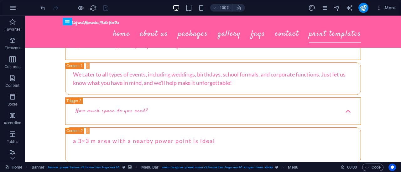
click at [85, 7] on div at bounding box center [74, 8] width 70 height 10
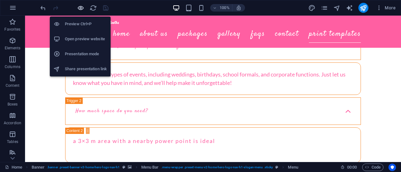
click at [83, 7] on icon "button" at bounding box center [80, 7] width 7 height 7
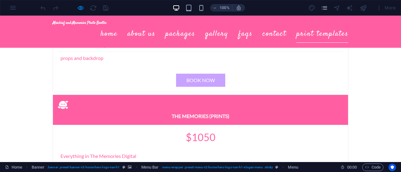
scroll to position [1448, 0]
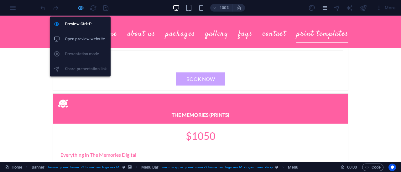
click at [80, 10] on icon "button" at bounding box center [80, 7] width 7 height 7
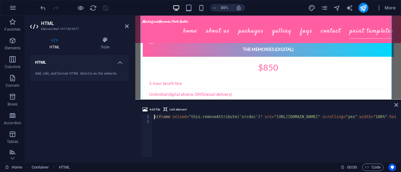
scroll to position [1436, 0]
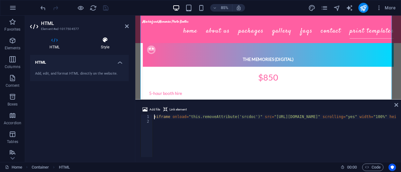
click at [111, 45] on h4 "Style" at bounding box center [104, 43] width 47 height 13
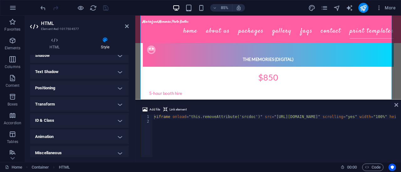
scroll to position [161, 0]
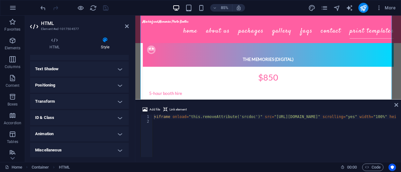
click at [93, 152] on h4 "Miscellaneous" at bounding box center [79, 150] width 99 height 15
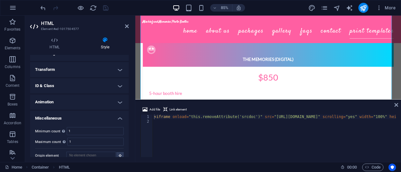
scroll to position [200, 0]
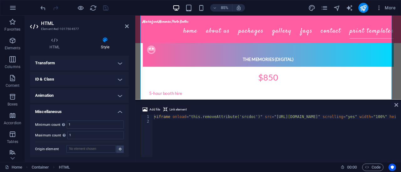
click at [89, 97] on h4 "Animation" at bounding box center [79, 95] width 99 height 15
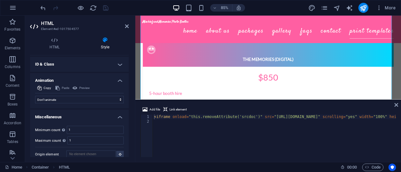
scroll to position [215, 0]
click at [89, 97] on select "Don't animate Show / Hide Slide up/down Zoom in/out Slide left to right Slide r…" at bounding box center [79, 100] width 89 height 8
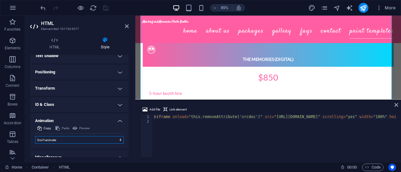
scroll to position [170, 0]
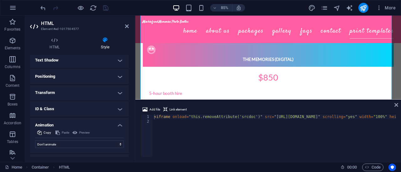
click at [95, 104] on h4 "ID & Class" at bounding box center [79, 109] width 99 height 15
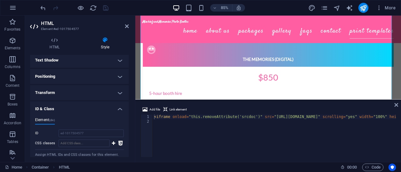
click at [96, 96] on h4 "Transform" at bounding box center [79, 92] width 99 height 15
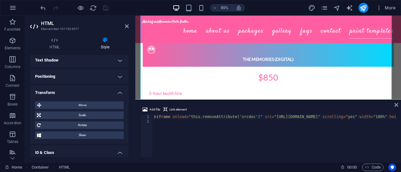
click at [97, 80] on h4 "Positioning" at bounding box center [79, 76] width 99 height 15
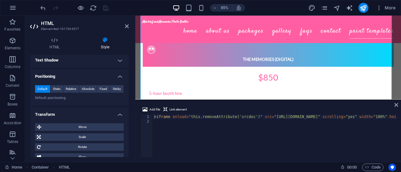
click at [95, 65] on h4 "Text Shadow" at bounding box center [79, 60] width 99 height 15
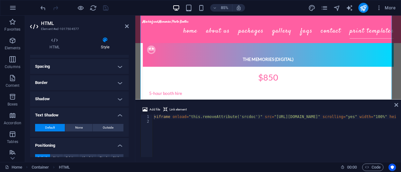
scroll to position [113, 0]
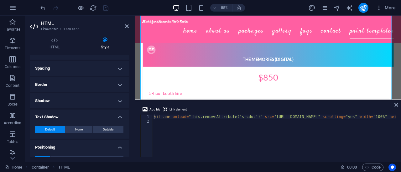
click at [98, 100] on h4 "Shadow" at bounding box center [79, 101] width 99 height 15
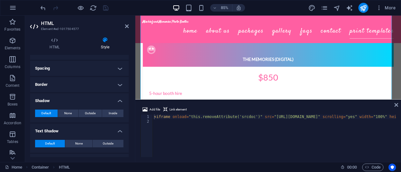
click at [96, 87] on h4 "Border" at bounding box center [79, 84] width 99 height 15
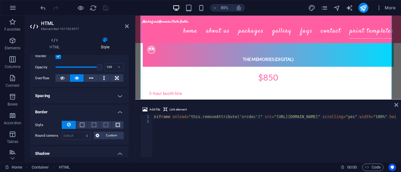
scroll to position [85, 0]
click at [90, 101] on h4 "Spacing" at bounding box center [79, 96] width 99 height 15
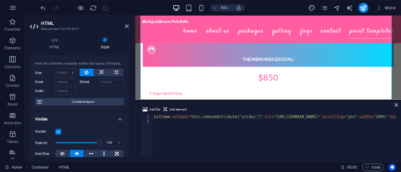
scroll to position [0, 0]
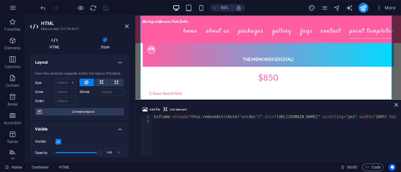
click at [62, 42] on icon at bounding box center [54, 40] width 49 height 6
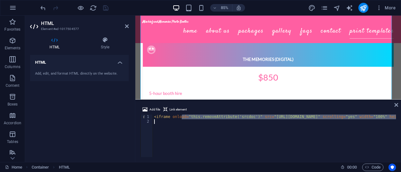
drag, startPoint x: 181, startPoint y: 118, endPoint x: 400, endPoint y: 120, distance: 219.1
click at [400, 120] on div "Add file Link element <iframe onload="this.removeAttribute('srcdoc')" src="http…" at bounding box center [267, 131] width 265 height 61
type textarea "<iframe onload="this.removeAttribute('srcdoc')" src="https://templatesbooth.com…"
click at [368, 137] on div "< iframe onload = "this.removeAttribute('srcdoc')" src = "https://templatesboot…" at bounding box center [274, 136] width 243 height 43
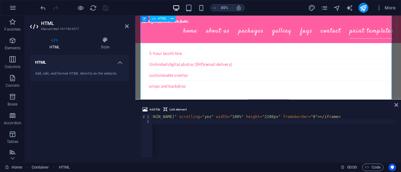
scroll to position [1484, 0]
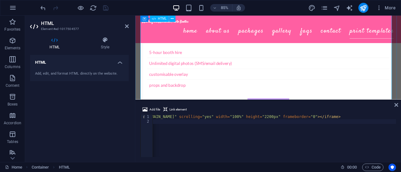
click at [37, 26] on icon at bounding box center [34, 27] width 9 height 10
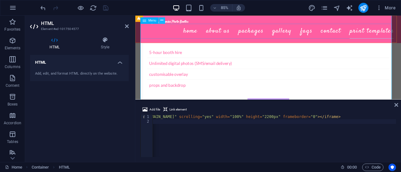
click at [163, 23] on icon at bounding box center [161, 21] width 3 height 6
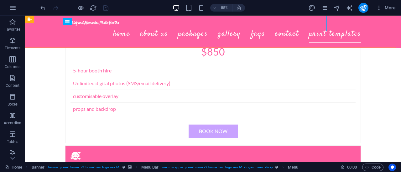
scroll to position [1496, 0]
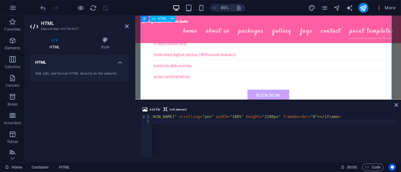
scroll to position [1214, 0]
click at [363, 5] on icon "publish" at bounding box center [362, 7] width 7 height 7
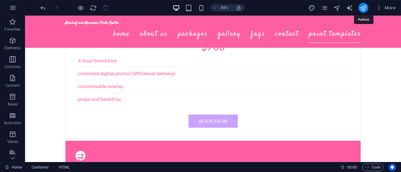
scroll to position [1225, 0]
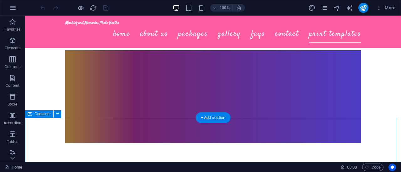
scroll to position [2624, 0]
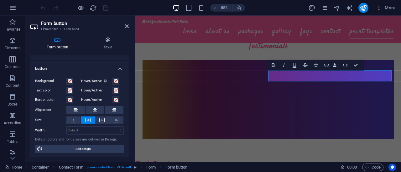
scroll to position [0, 0]
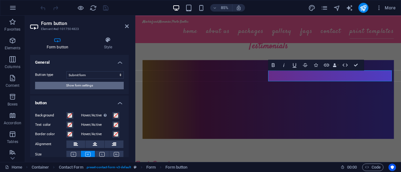
click at [95, 86] on button "Show form settings" at bounding box center [79, 86] width 89 height 8
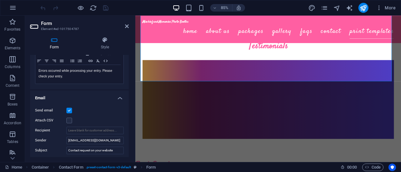
scroll to position [125, 0]
click at [361, 5] on icon "publish" at bounding box center [362, 7] width 7 height 7
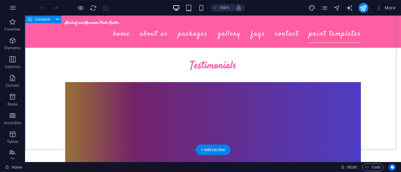
scroll to position [2586, 0]
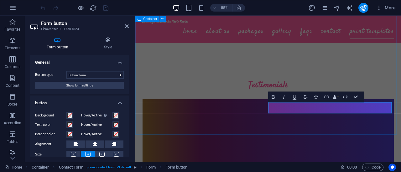
scroll to position [2594, 0]
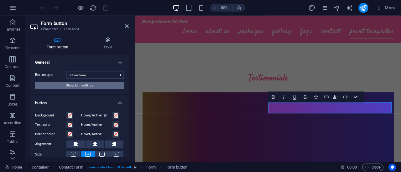
click at [96, 85] on button "Show form settings" at bounding box center [79, 86] width 89 height 8
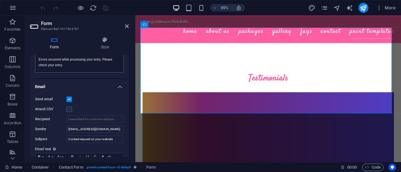
scroll to position [145, 0]
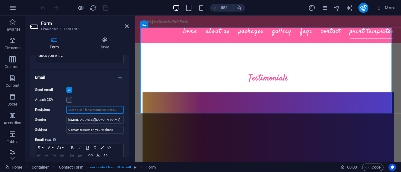
click at [86, 107] on input "Recipient" at bounding box center [94, 110] width 57 height 8
click at [99, 91] on div "Send email" at bounding box center [79, 90] width 89 height 8
click at [81, 110] on input "[EMAIL_ADDRESS][DOMAIN_NAME]" at bounding box center [94, 110] width 57 height 8
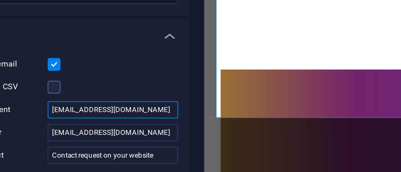
type input "[EMAIL_ADDRESS][DOMAIN_NAME]"
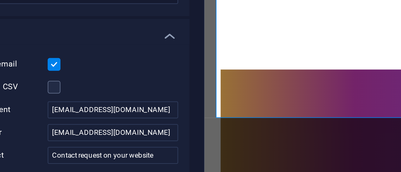
click at [100, 95] on div "Send email Attach CSV Recipient [EMAIL_ADDRESS][DOMAIN_NAME] Sender [EMAIL_ADDR…" at bounding box center [79, 134] width 99 height 107
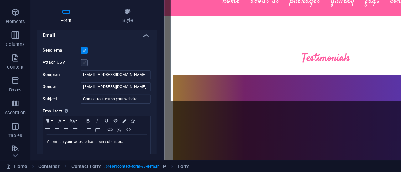
click at [66, 81] on label at bounding box center [69, 82] width 6 height 6
click at [0, 0] on input "Attach CSV" at bounding box center [0, 0] width 0 height 0
click at [66, 81] on label at bounding box center [69, 82] width 6 height 6
click at [0, 0] on input "Attach CSV" at bounding box center [0, 0] width 0 height 0
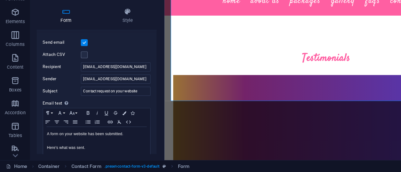
scroll to position [155, 0]
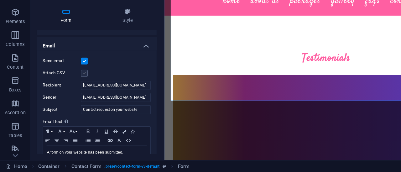
click at [72, 90] on label at bounding box center [69, 91] width 6 height 6
click at [0, 0] on input "Attach CSV" at bounding box center [0, 0] width 0 height 0
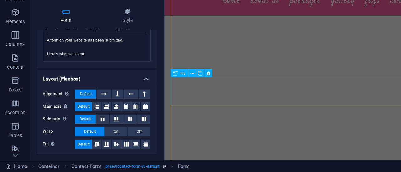
scroll to position [2271, 0]
click at [125, 39] on icon at bounding box center [105, 40] width 48 height 6
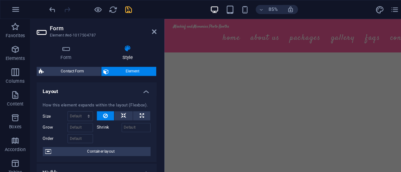
click at [107, 7] on icon "save" at bounding box center [105, 7] width 7 height 7
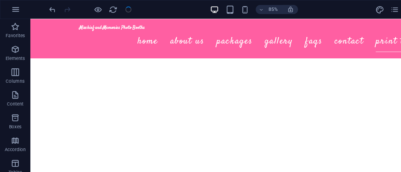
checkbox input "false"
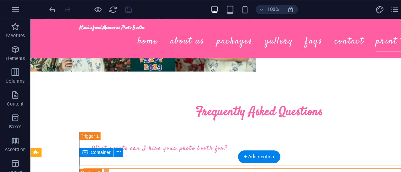
scroll to position [2838, 0]
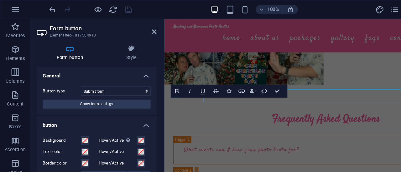
scroll to position [2847, 0]
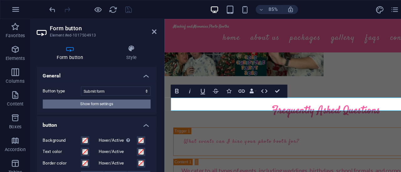
click at [89, 87] on span "Show form settings" at bounding box center [79, 86] width 27 height 8
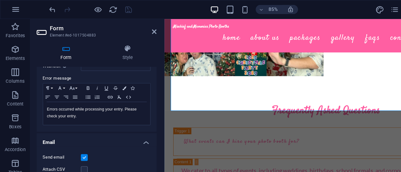
scroll to position [162, 0]
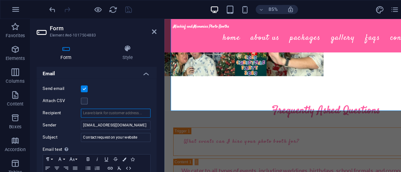
click at [83, 90] on input "Recipient" at bounding box center [94, 94] width 57 height 8
drag, startPoint x: 118, startPoint y: 104, endPoint x: 51, endPoint y: 94, distance: 68.1
click at [51, 94] on div "Send email Attach CSV Recipient Sender [EMAIL_ADDRESS][DOMAIN_NAME] Subject Con…" at bounding box center [79, 117] width 99 height 107
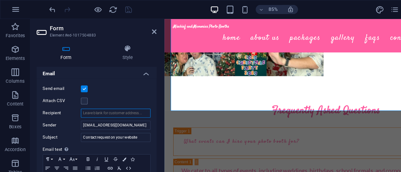
click at [78, 94] on input "Recipient" at bounding box center [94, 94] width 57 height 8
paste input "[EMAIL_ADDRESS][DOMAIN_NAME]"
click at [117, 101] on input "[EMAIL_ADDRESS][DOMAIN_NAME]" at bounding box center [94, 104] width 57 height 8
click at [119, 91] on input "[EMAIL_ADDRESS][DOMAIN_NAME]" at bounding box center [94, 94] width 57 height 8
type input "[EMAIL_ADDRESS][DOMAIN_NAME]"
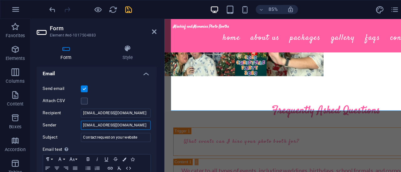
click at [118, 103] on input "[EMAIL_ADDRESS][DOMAIN_NAME]" at bounding box center [94, 104] width 57 height 8
click at [81, 103] on input "[EMAIL_ADDRESS][DOMAIN_NAME]" at bounding box center [94, 104] width 57 height 8
type input "[EMAIL_ADDRESS][DOMAIN_NAME]"
click at [71, 81] on label at bounding box center [69, 83] width 6 height 6
click at [0, 0] on input "Attach CSV" at bounding box center [0, 0] width 0 height 0
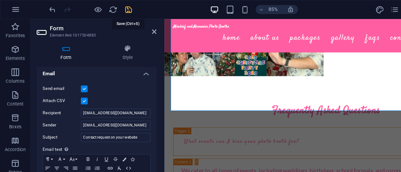
click at [104, 11] on icon "save" at bounding box center [105, 7] width 7 height 7
checkbox input "false"
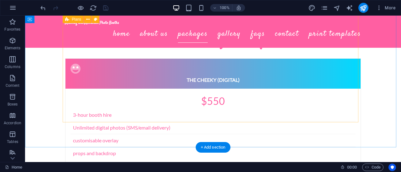
scroll to position [875, 0]
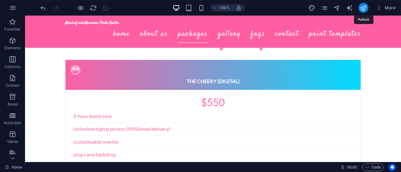
click at [361, 10] on icon "publish" at bounding box center [362, 7] width 7 height 7
